Goal: Communication & Community: Answer question/provide support

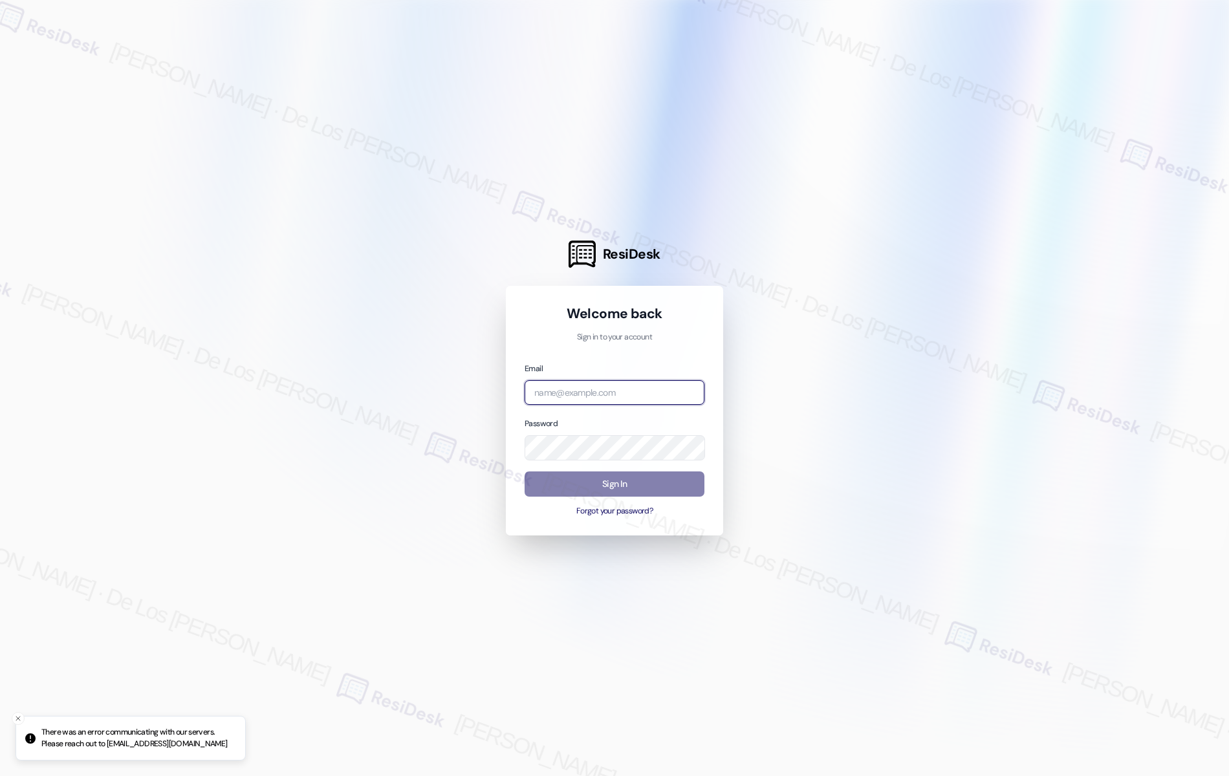
click at [653, 381] on input "email" at bounding box center [614, 392] width 180 height 25
drag, startPoint x: 1111, startPoint y: 252, endPoint x: 949, endPoint y: 334, distance: 181.3
click at [1111, 251] on div at bounding box center [614, 388] width 1229 height 776
click at [645, 378] on div "Email bea" at bounding box center [614, 383] width 180 height 44
click at [637, 386] on input "bea" at bounding box center [614, 392] width 180 height 25
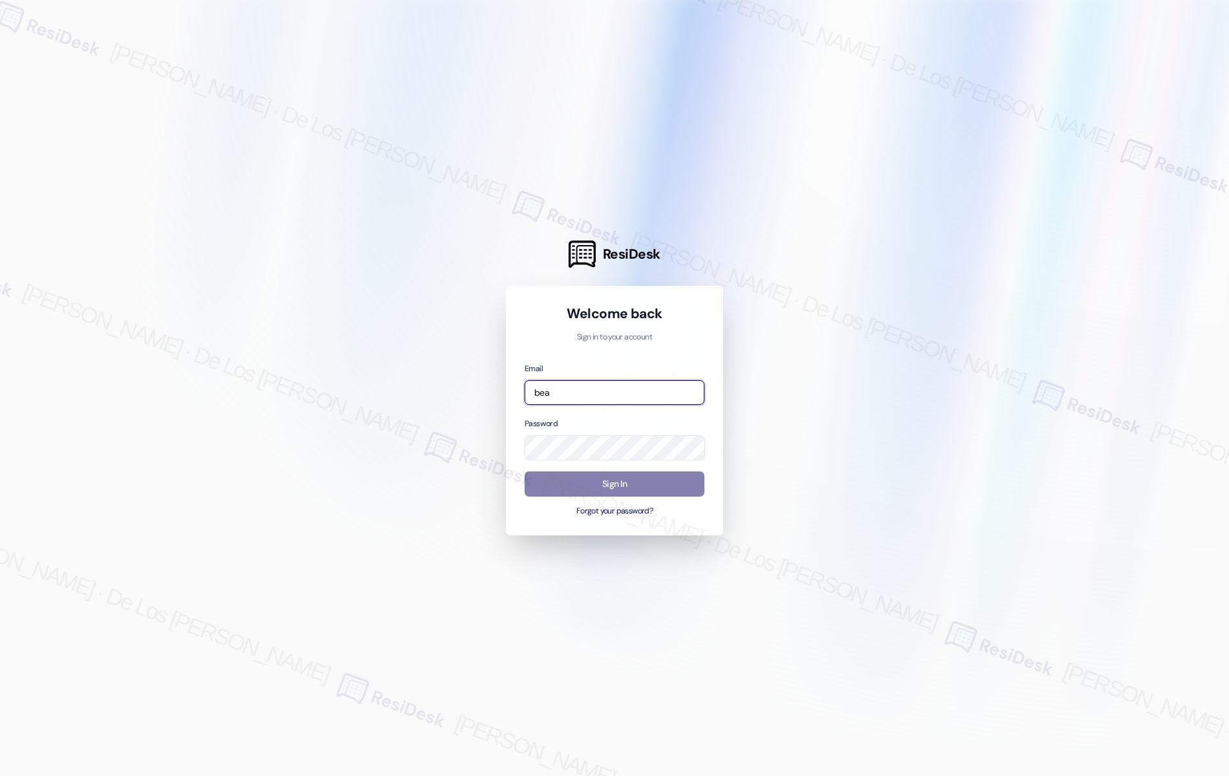
click at [637, 386] on input "bea" at bounding box center [614, 392] width 180 height 25
paste input "[EMAIL_ADDRESS][DOMAIN_NAME]"
type input "[EMAIL_ADDRESS][DOMAIN_NAME]"
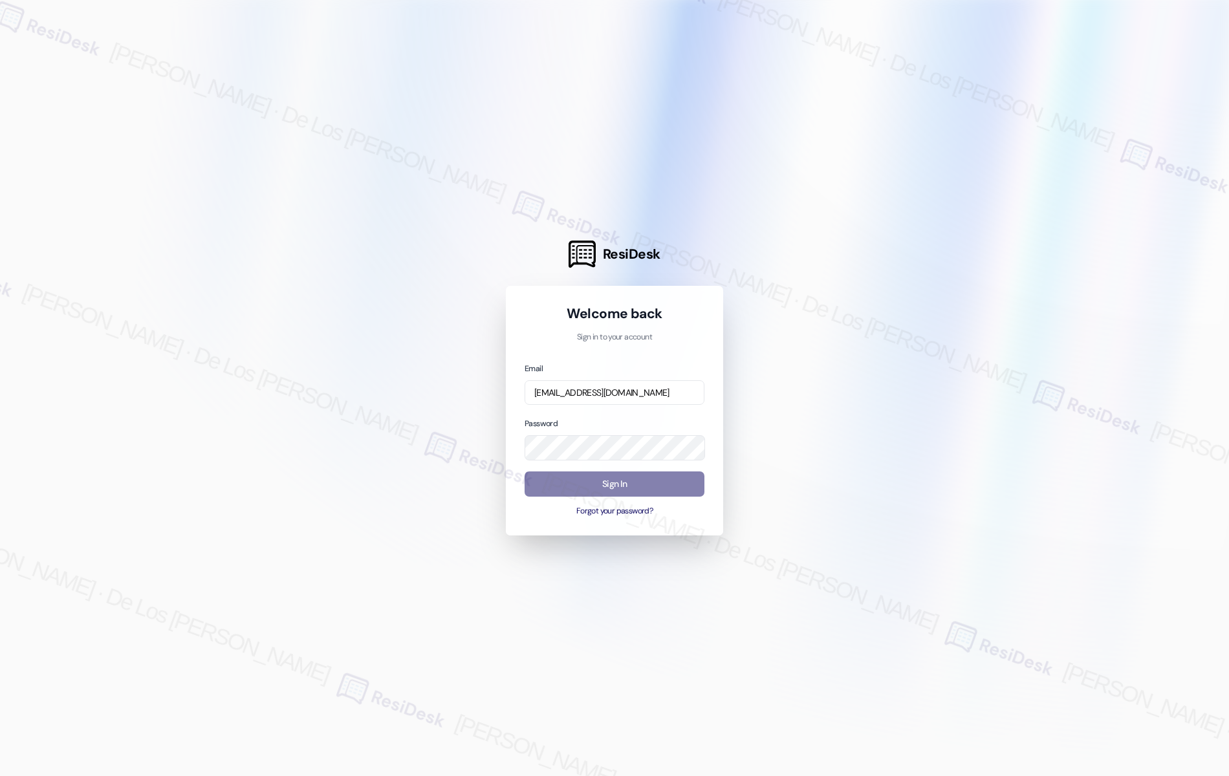
scroll to position [0, 0]
drag, startPoint x: 826, startPoint y: 416, endPoint x: 817, endPoint y: 420, distance: 10.4
click at [826, 417] on div at bounding box center [614, 388] width 1229 height 776
